Goal: Transaction & Acquisition: Book appointment/travel/reservation

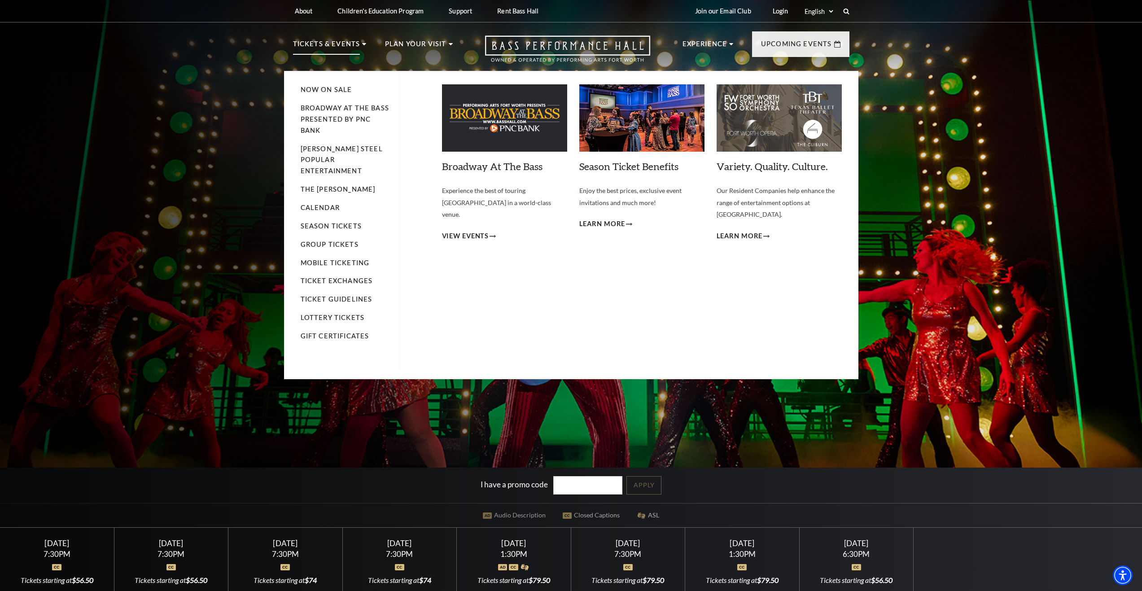
click at [309, 45] on p "Tickets & Events" at bounding box center [326, 47] width 67 height 16
click at [332, 88] on link "Now On Sale" at bounding box center [327, 90] width 52 height 8
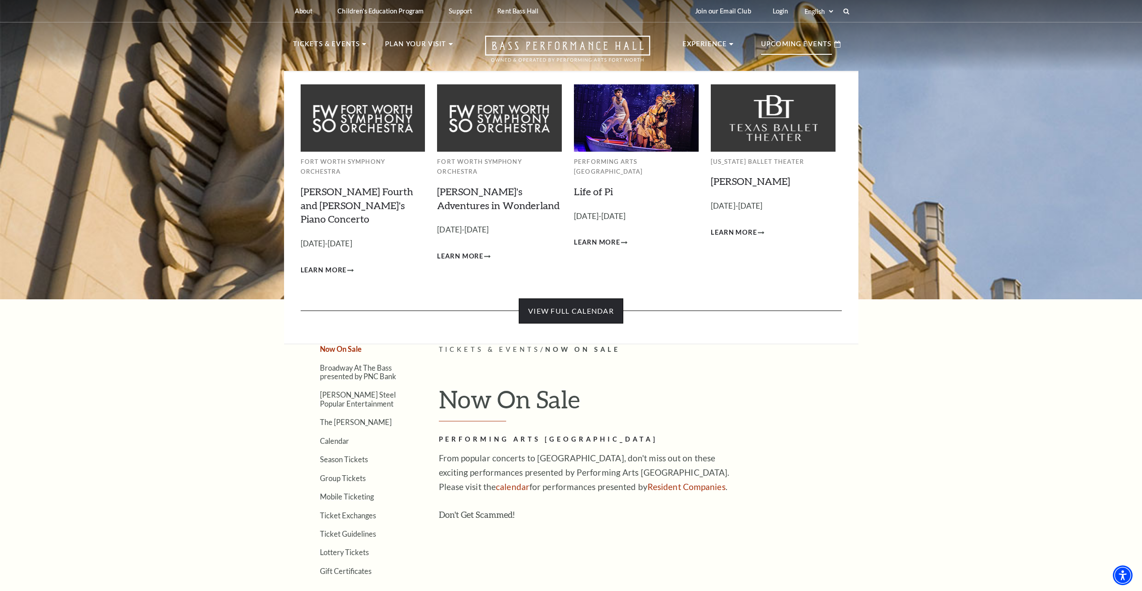
click at [566, 298] on link "View Full Calendar" at bounding box center [571, 310] width 105 height 25
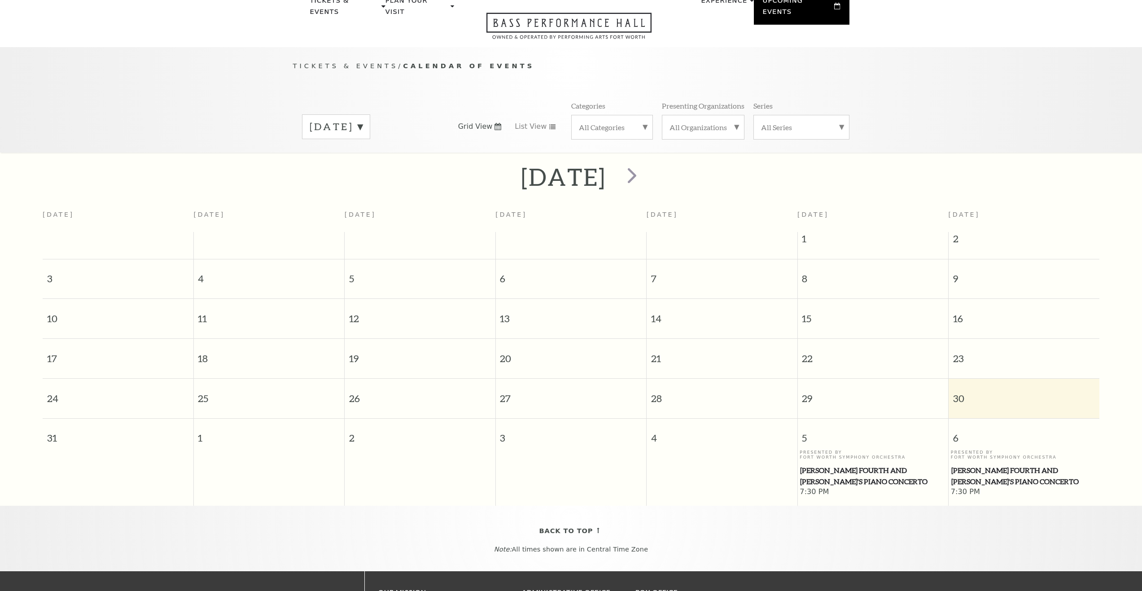
scroll to position [79, 0]
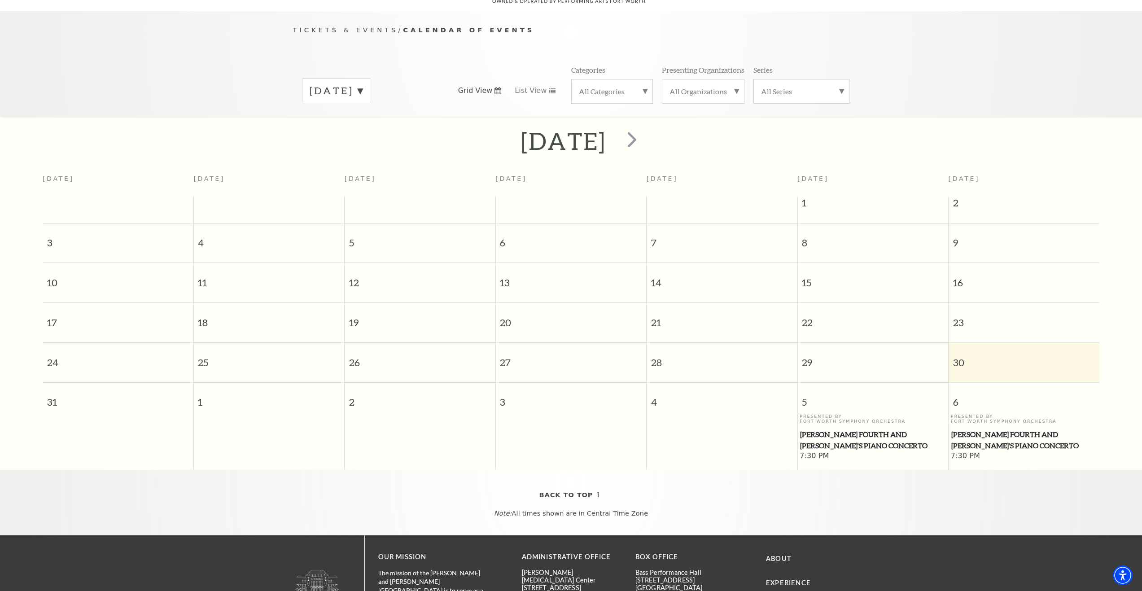
click at [811, 395] on span "5" at bounding box center [873, 398] width 150 height 31
click at [833, 429] on span "[PERSON_NAME] Fourth and [PERSON_NAME]'s Piano Concerto" at bounding box center [872, 440] width 145 height 22
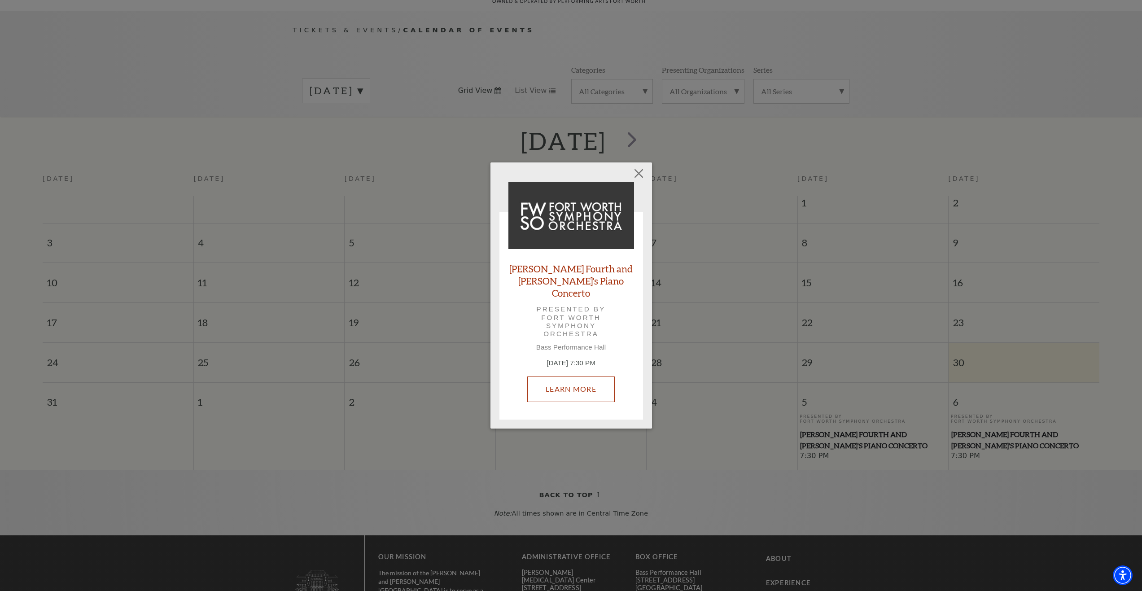
click at [578, 384] on link "Learn More" at bounding box center [571, 389] width 88 height 25
